Goal: Transaction & Acquisition: Purchase product/service

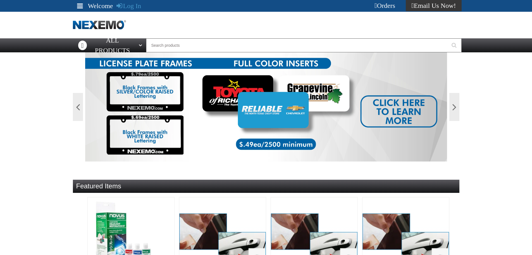
click at [399, 8] on div "Orders" at bounding box center [385, 5] width 42 height 11
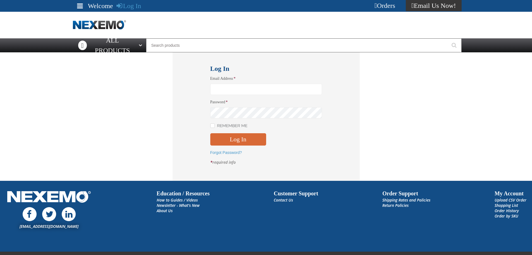
type input "[EMAIL_ADDRESS][DOMAIN_NAME]"
click at [245, 136] on button "Log In" at bounding box center [238, 139] width 56 height 12
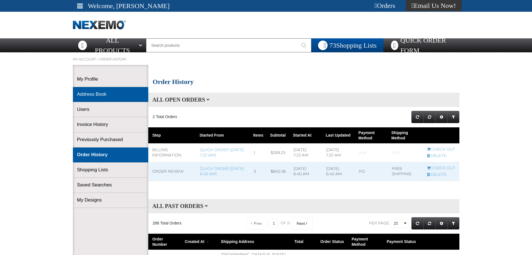
scroll to position [0, 0]
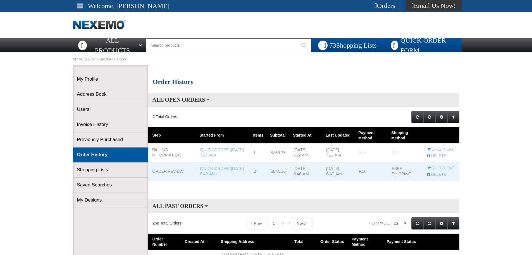
click at [398, 47] on link "Quick Order Form" at bounding box center [423, 45] width 78 height 14
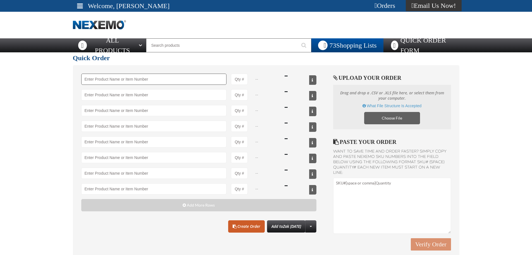
click at [153, 84] on input "Product" at bounding box center [154, 79] width 146 height 11
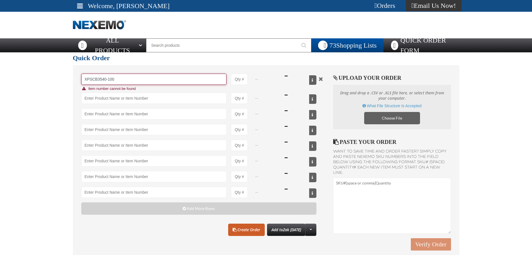
drag, startPoint x: 160, startPoint y: 79, endPoint x: 77, endPoint y: 81, distance: 82.5
click at [77, 81] on div "XPSCB3540-100 XPCSB1520-100 - XPEL PRIME Color Stable Black 15% VLT (20" x 100'…" at bounding box center [266, 163] width 387 height 196
click at [89, 79] on input "XPSCB3540-100" at bounding box center [154, 79] width 146 height 11
click at [95, 80] on input "XPSCB3540-100" at bounding box center [154, 79] width 146 height 11
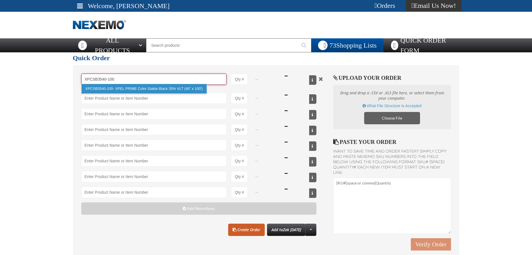
click at [113, 87] on link "XPCSB3540-100 - XPEL PRIME Color Stable Black 35% VLT (40" x 100')" at bounding box center [144, 89] width 125 height 10
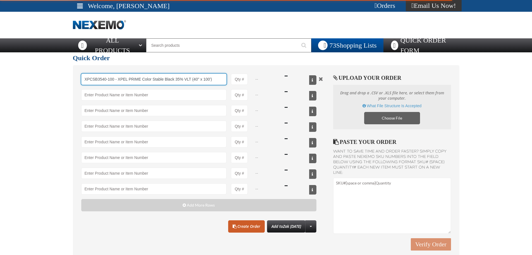
type input "XPCSB3540-100 - XPEL PRIME Color Stable Black 35% VLT (40&quot; x 100&#x27;)"
type input "1"
select select "roll"
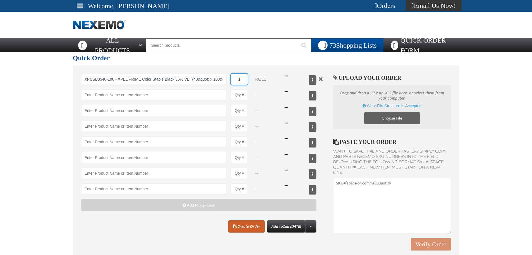
drag, startPoint x: 244, startPoint y: 80, endPoint x: 229, endPoint y: 79, distance: 15.4
click at [226, 80] on div "XPCSB3540-100 - XPEL PRIME Color Stable Black 35% VLT (40&quot; x 100&#x27;) XP…" at bounding box center [199, 79] width 236 height 11
type input "XPCSB3540-100 - XPEL PRIME Color Stable Black 35% VLT (40&quot; x 100&#x27;)"
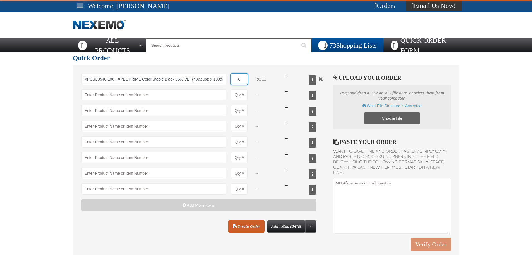
type input "6"
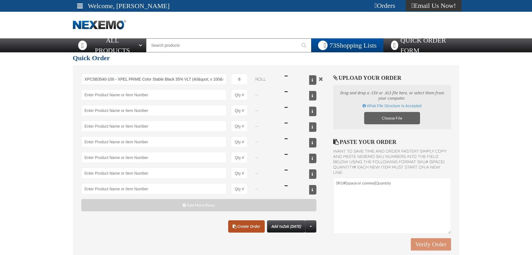
click at [239, 226] on link "Create Order" at bounding box center [246, 226] width 37 height 12
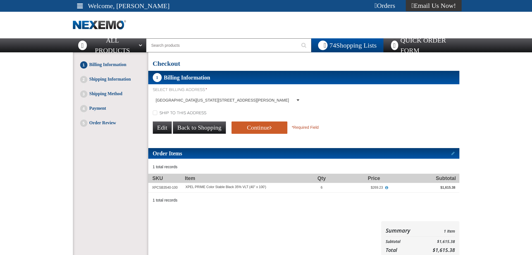
click at [192, 118] on form "Select Billing Address * Mall of Georgia, 4525 Nelson Brogdon Boulevard, BUFORD…" at bounding box center [303, 111] width 311 height 48
click at [192, 114] on label "Ship to this address" at bounding box center [180, 112] width 54 height 5
click at [157, 114] on input "Ship to this address" at bounding box center [155, 112] width 4 height 4
checkbox input "true"
click at [246, 124] on button "Continue" at bounding box center [260, 127] width 56 height 12
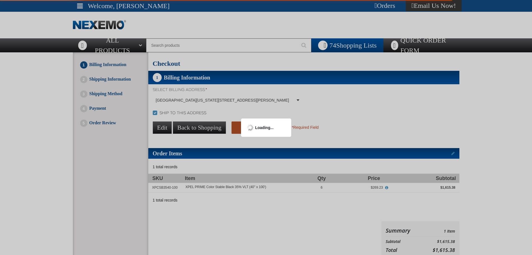
click at [246, 124] on div "Loading..." at bounding box center [266, 127] width 50 height 18
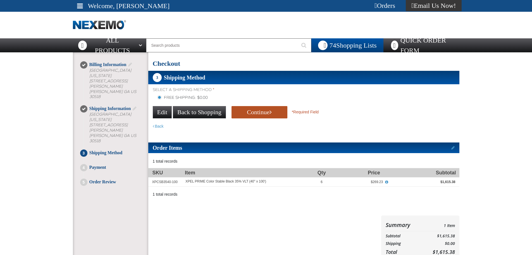
click at [257, 114] on button "Continue" at bounding box center [260, 112] width 56 height 12
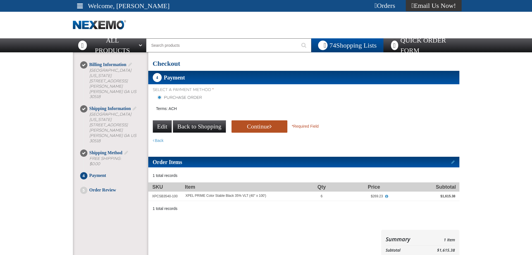
click at [253, 129] on button "Continue" at bounding box center [260, 126] width 56 height 12
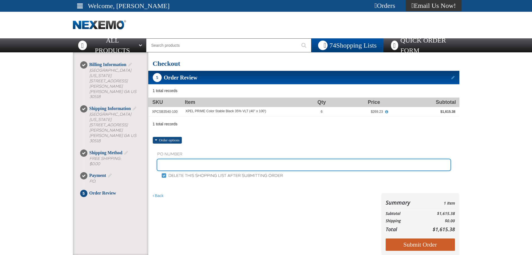
click at [209, 160] on input "text" at bounding box center [303, 164] width 293 height 11
type input "ARSTK"
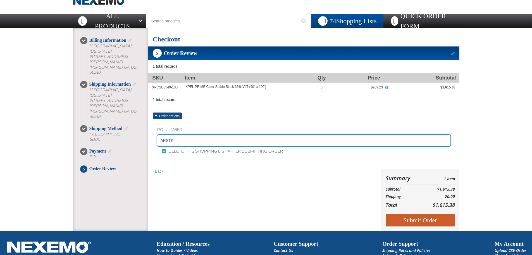
scroll to position [94, 0]
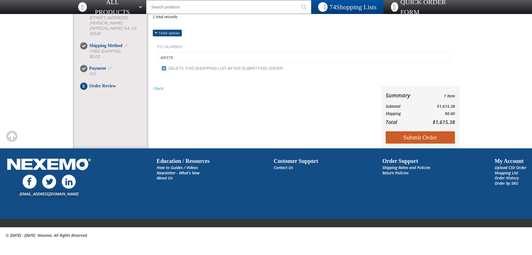
click at [430, 118] on td "$1,615.38" at bounding box center [438, 121] width 33 height 9
click at [428, 130] on div "Summary 1 Item Subtotal $1,615.38 Shipping $0.00 Total $1,615.38 Loading..." at bounding box center [421, 117] width 78 height 62
click at [426, 134] on button "Submit Order" at bounding box center [420, 137] width 69 height 12
